Goal: Obtain resource: Obtain resource

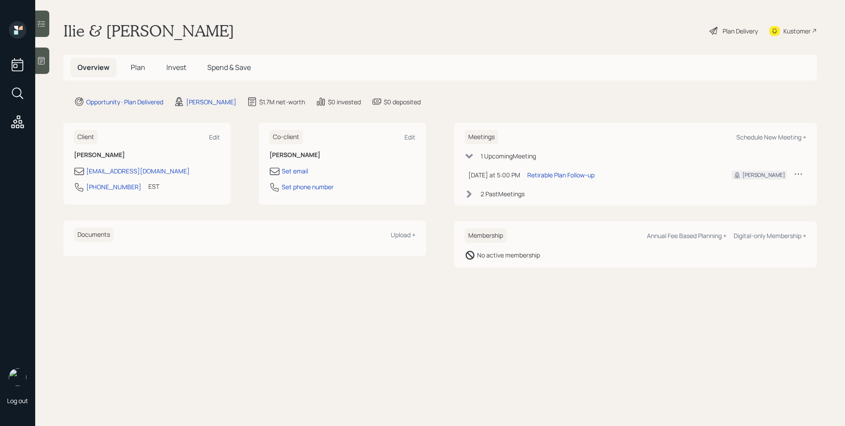
click at [170, 66] on span "Invest" at bounding box center [176, 68] width 20 height 10
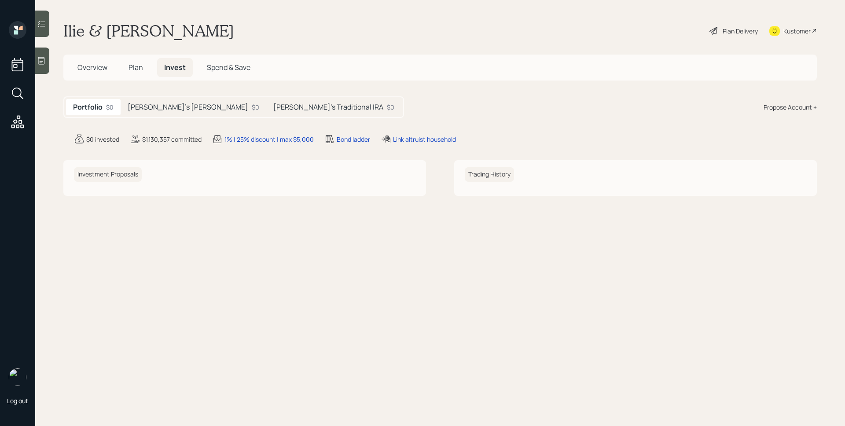
click at [126, 68] on h5 "Plan" at bounding box center [136, 67] width 29 height 19
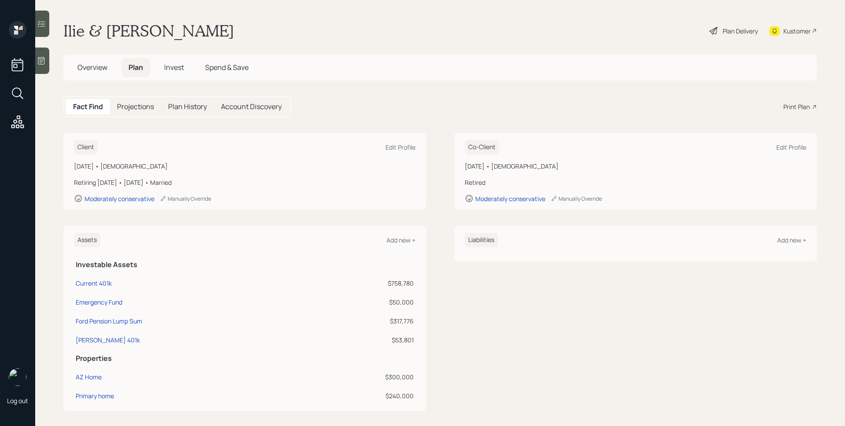
click at [799, 102] on div "Print Plan" at bounding box center [797, 106] width 26 height 9
